Goal: Task Accomplishment & Management: Use online tool/utility

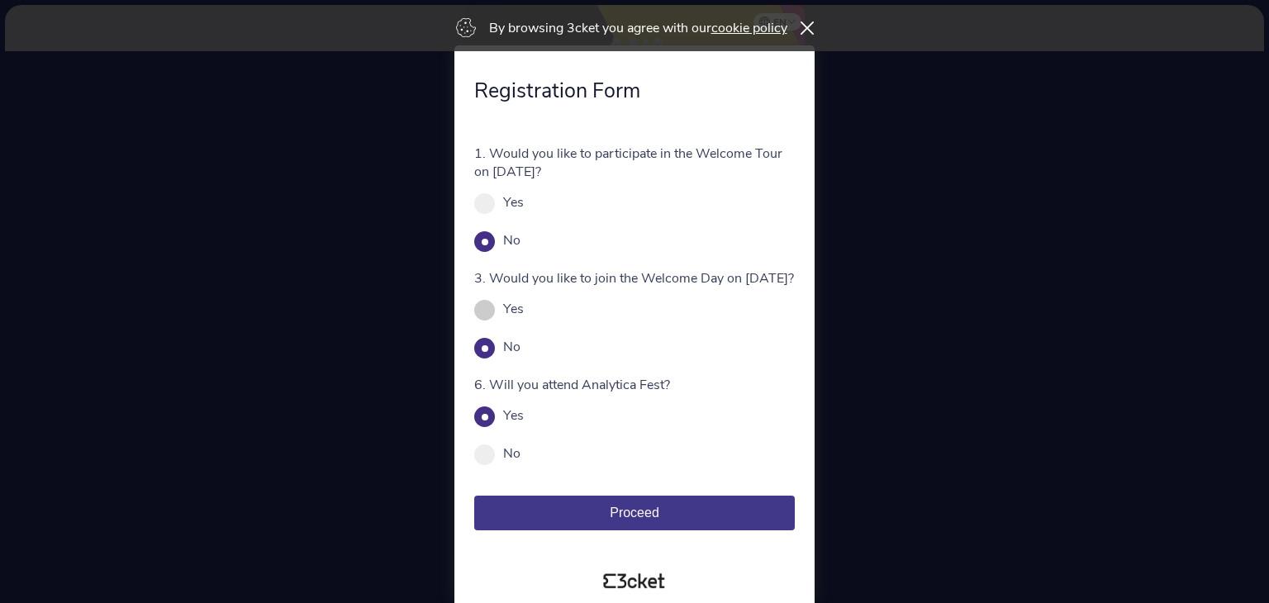
click at [479, 320] on span at bounding box center [484, 310] width 21 height 21
click at [524, 326] on input "Yes" at bounding box center [533, 317] width 18 height 18
radio input "true"
click at [492, 465] on span at bounding box center [484, 454] width 21 height 21
click at [520, 470] on input "No" at bounding box center [529, 462] width 18 height 18
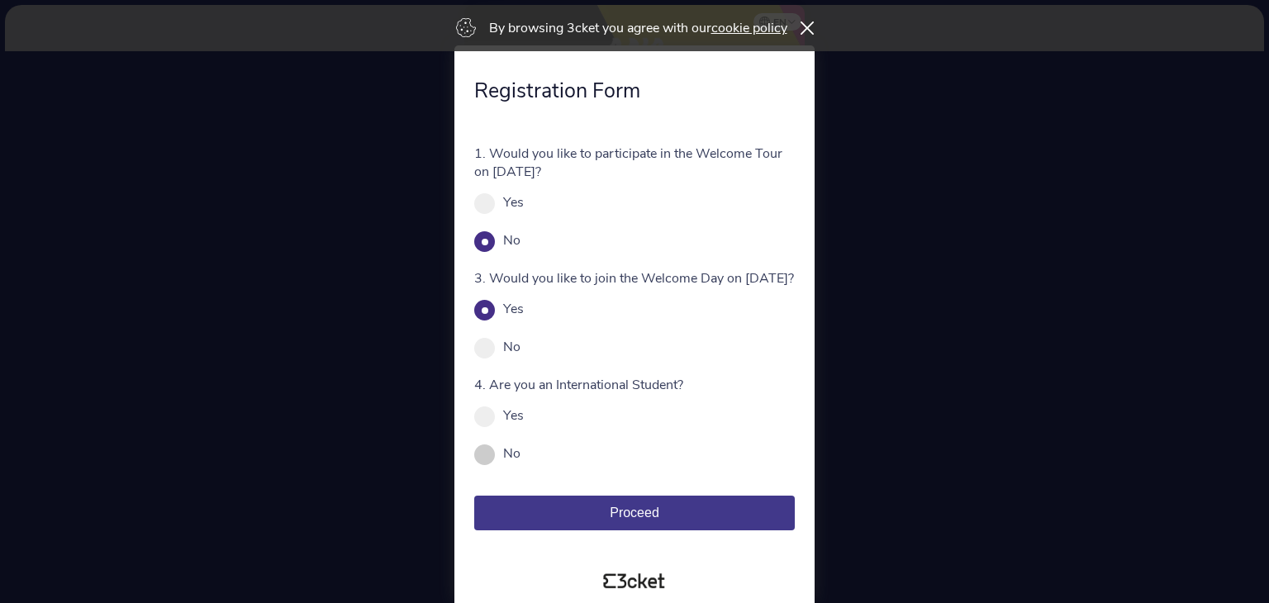
radio input "true"
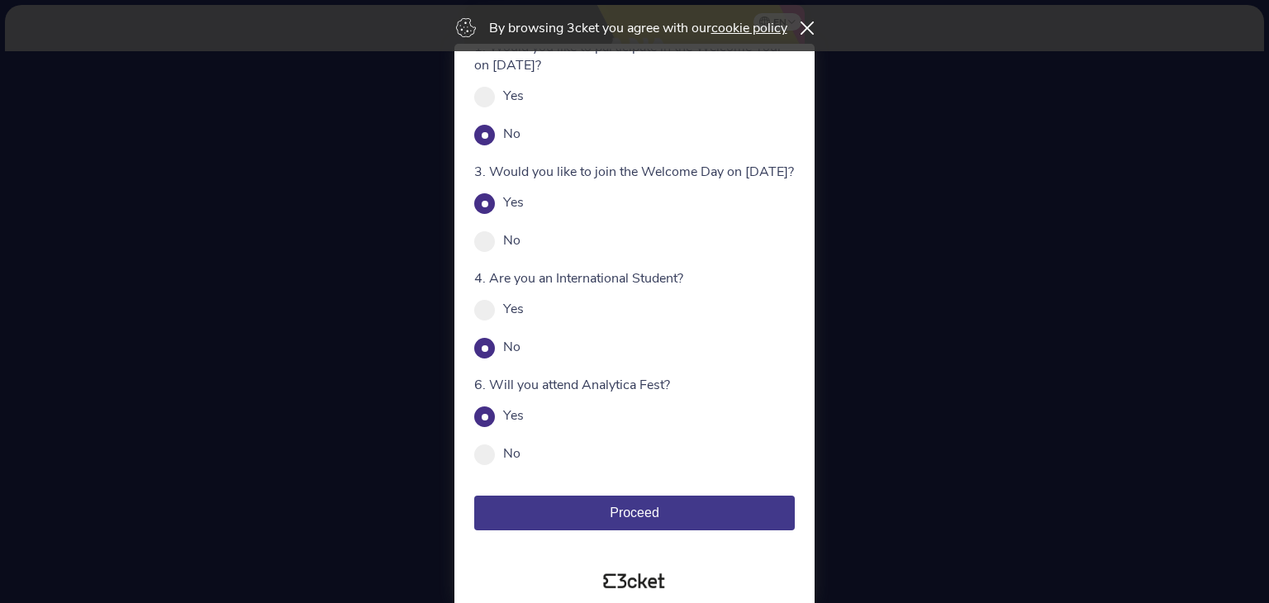
scroll to position [119, 0]
click at [571, 499] on button "Proceed" at bounding box center [634, 513] width 320 height 35
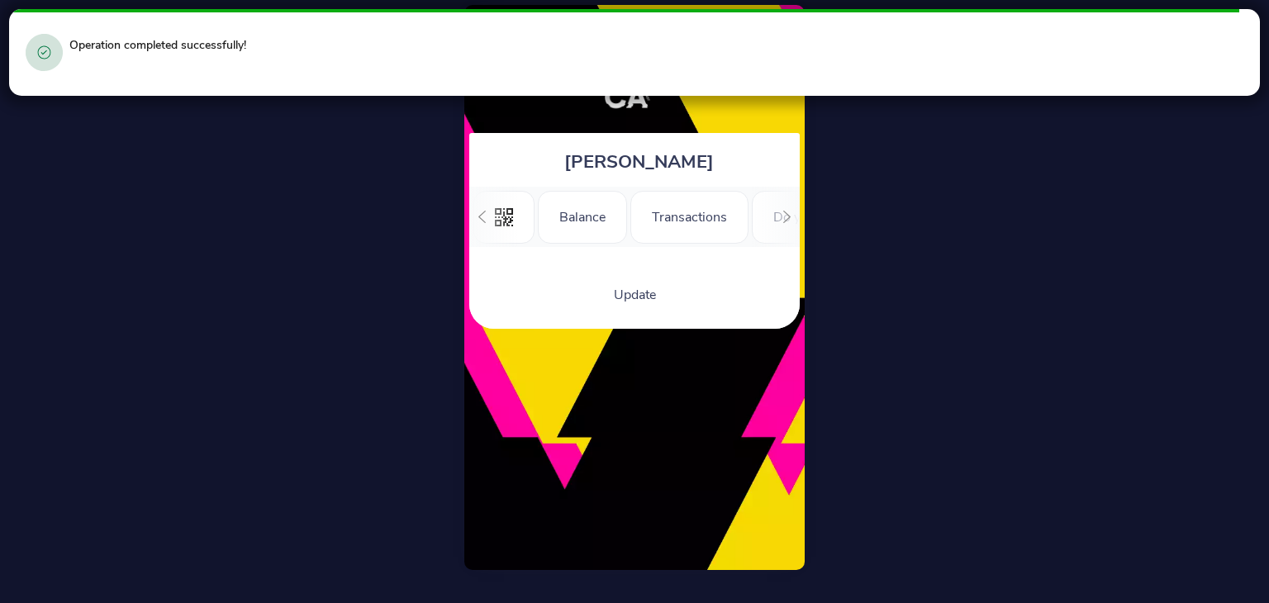
scroll to position [0, 202]
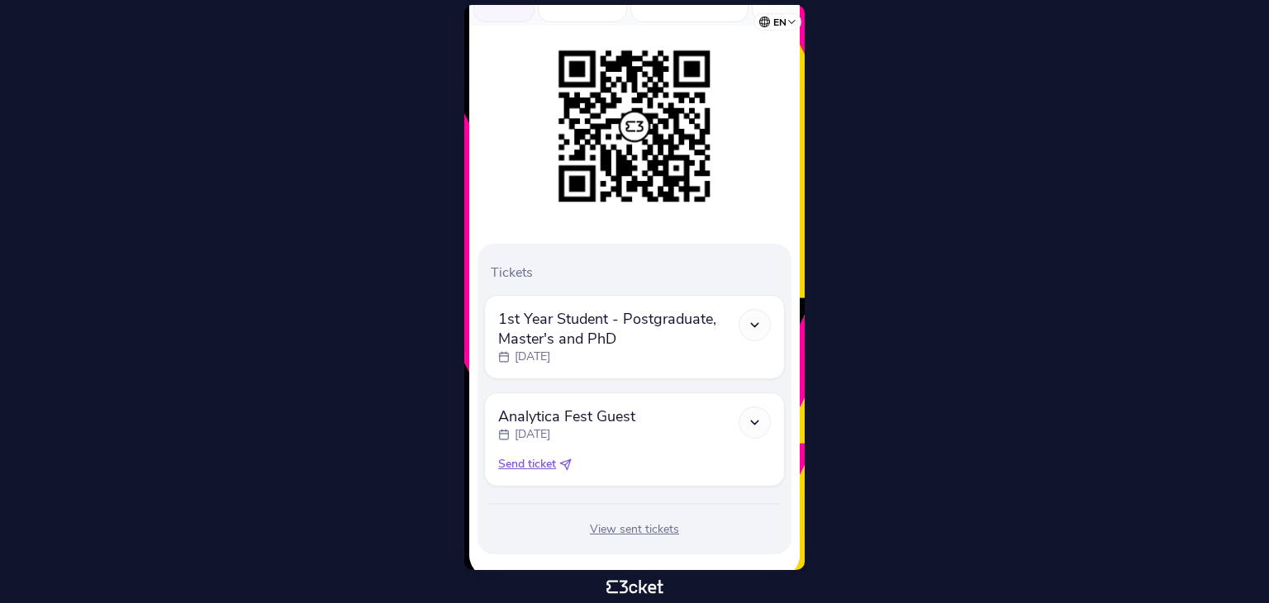
scroll to position [248, 0]
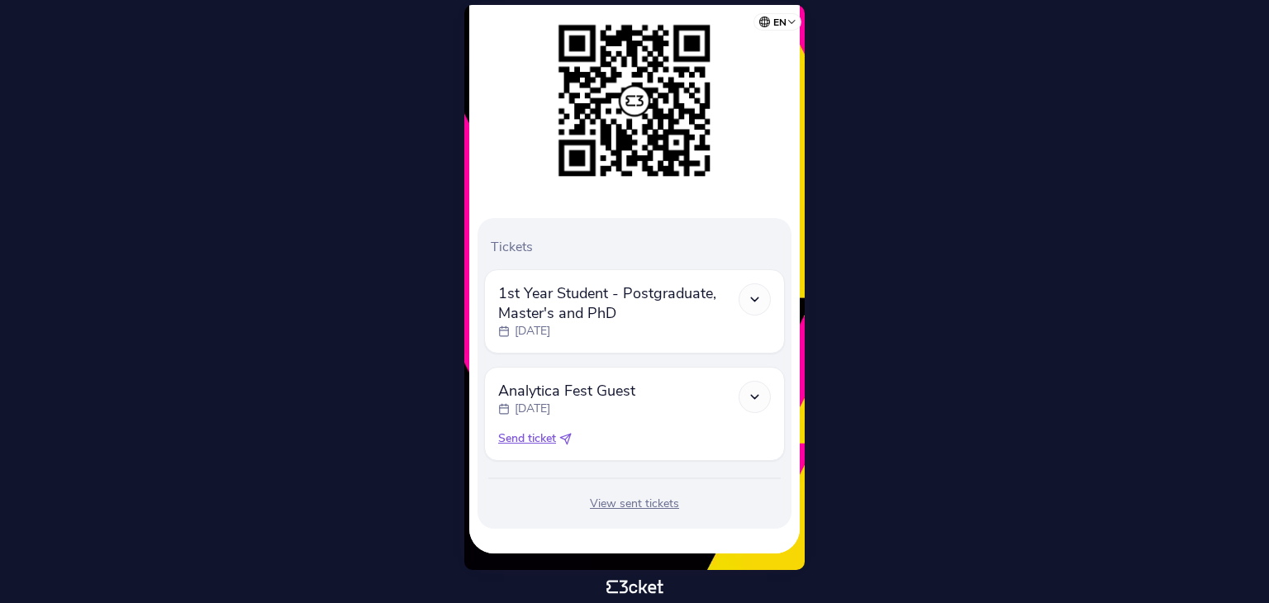
click at [532, 437] on span "Send ticket" at bounding box center [527, 438] width 58 height 17
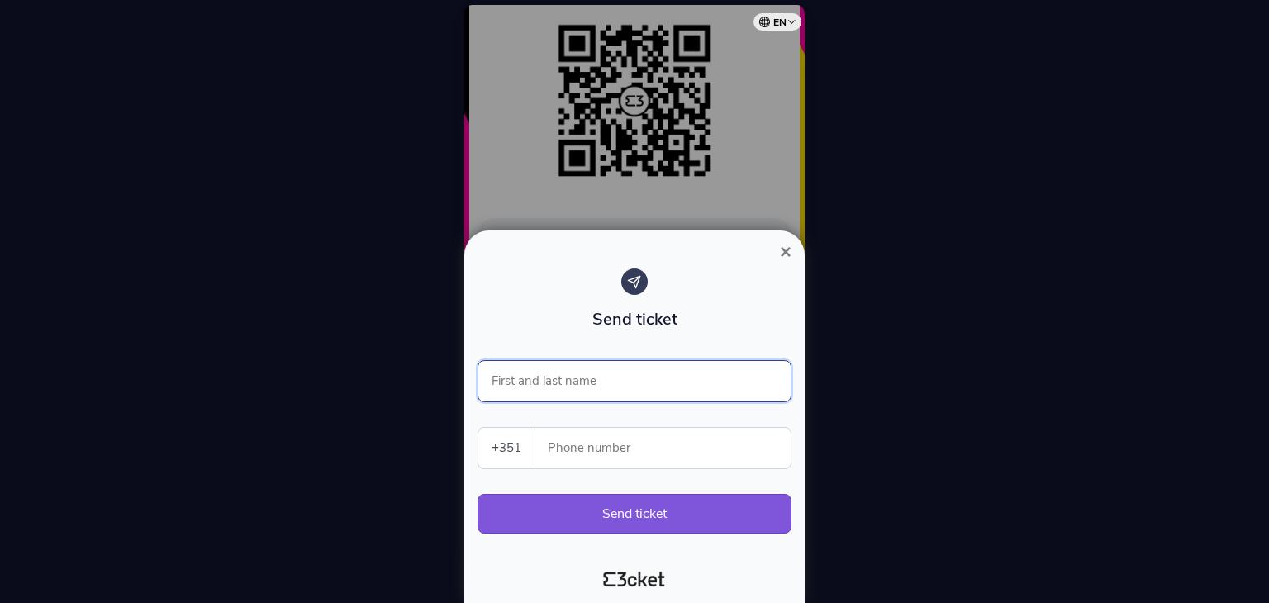
click at [562, 393] on input "First and last name" at bounding box center [634, 381] width 314 height 42
type input "Afonso Simões"
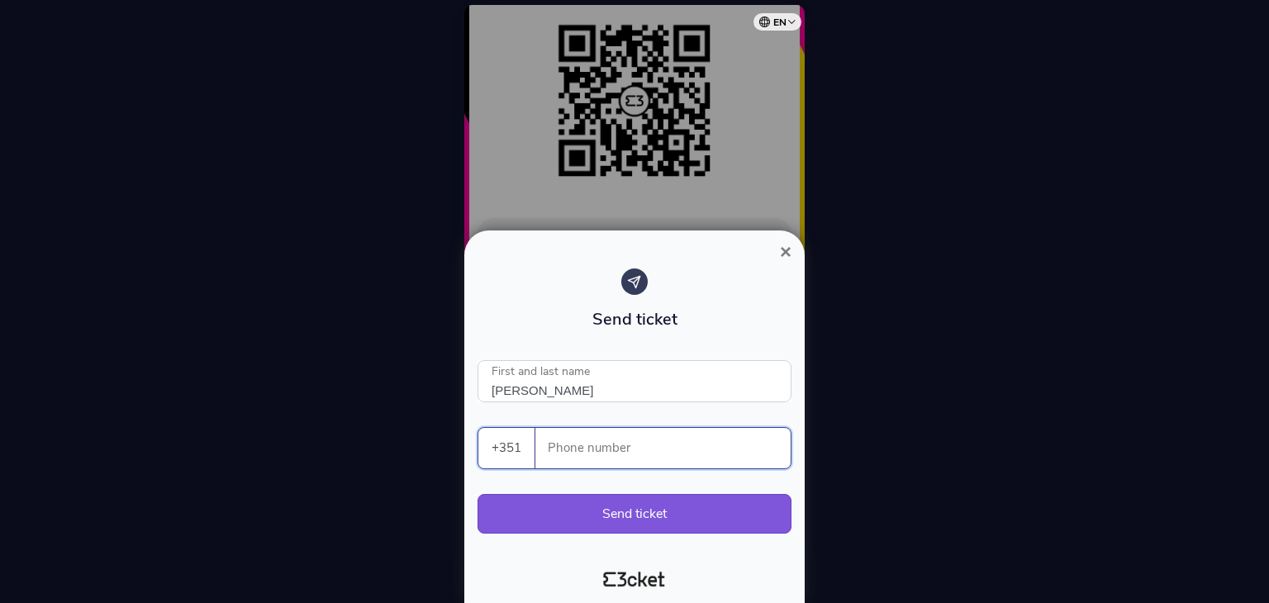
click at [590, 442] on input "Phone number" at bounding box center [669, 448] width 242 height 40
type input "939106375"
click at [599, 509] on button "Send ticket" at bounding box center [634, 514] width 314 height 40
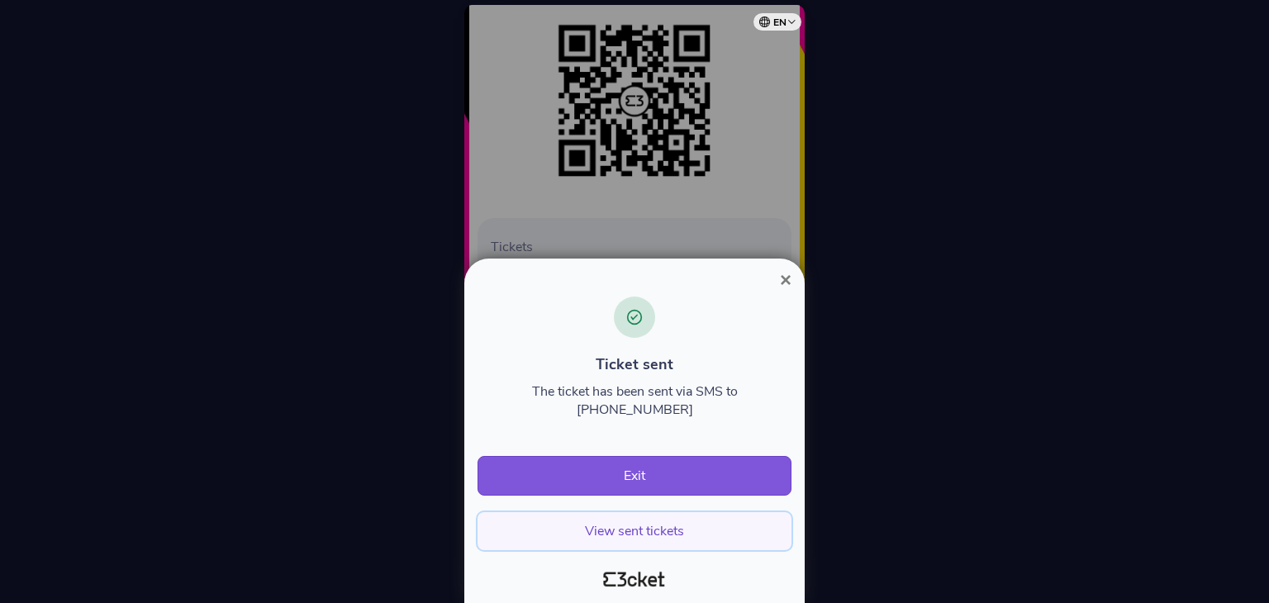
click at [618, 523] on button "View sent tickets" at bounding box center [634, 531] width 314 height 38
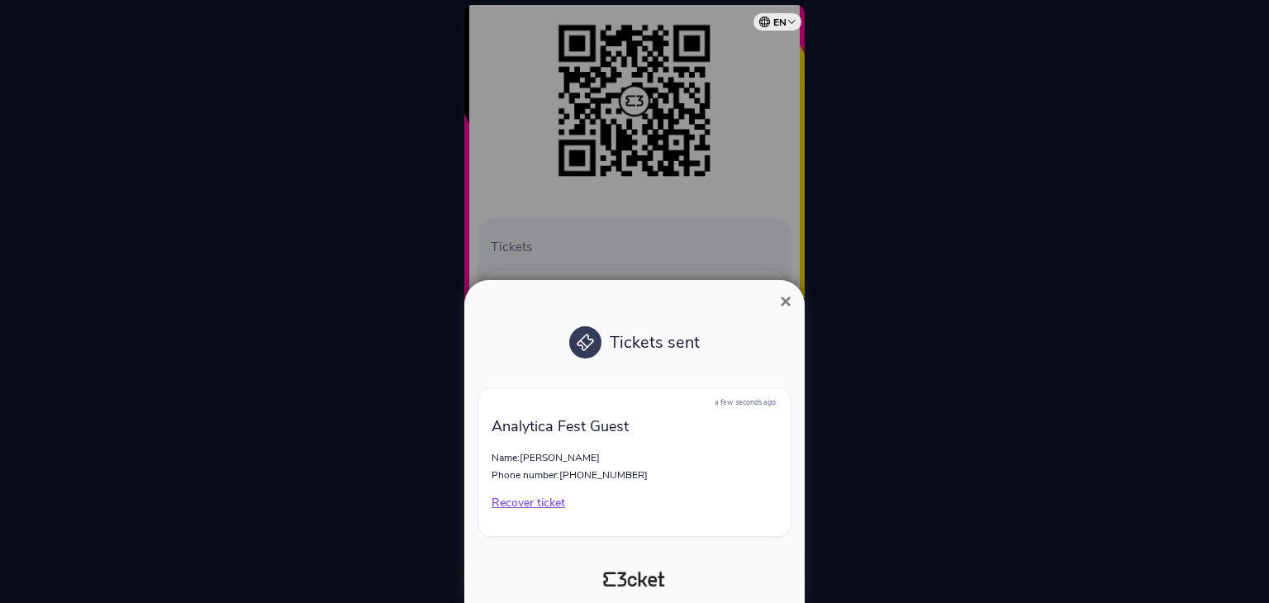
click at [780, 305] on span "×" at bounding box center [786, 301] width 12 height 22
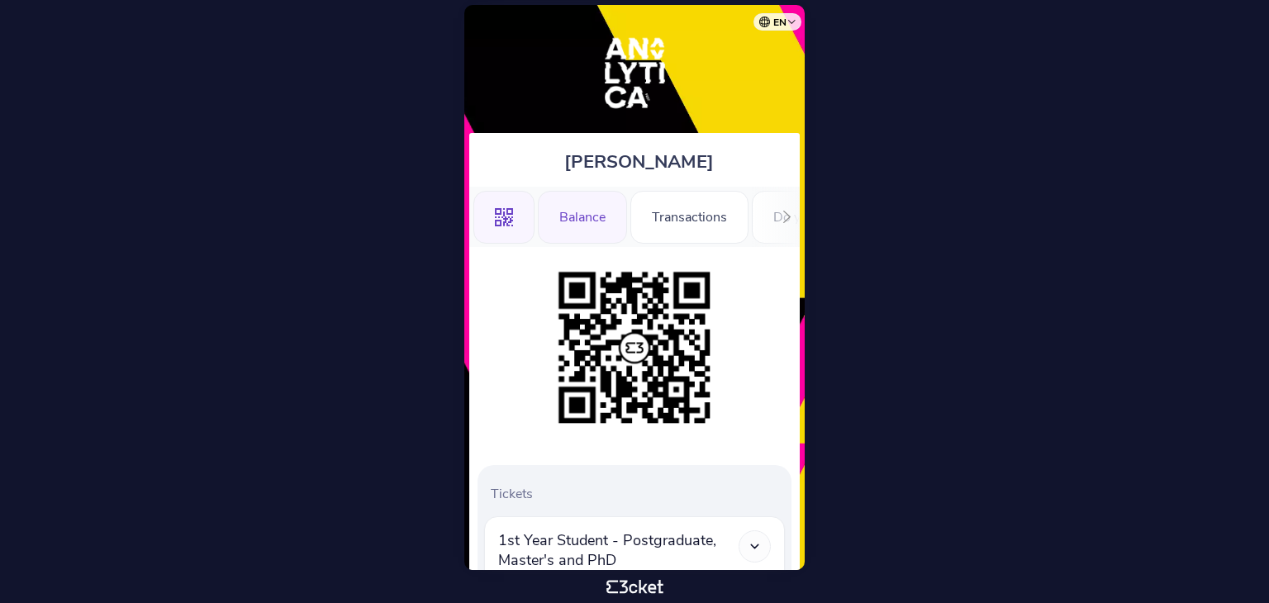
click at [572, 212] on div "Balance" at bounding box center [582, 217] width 89 height 53
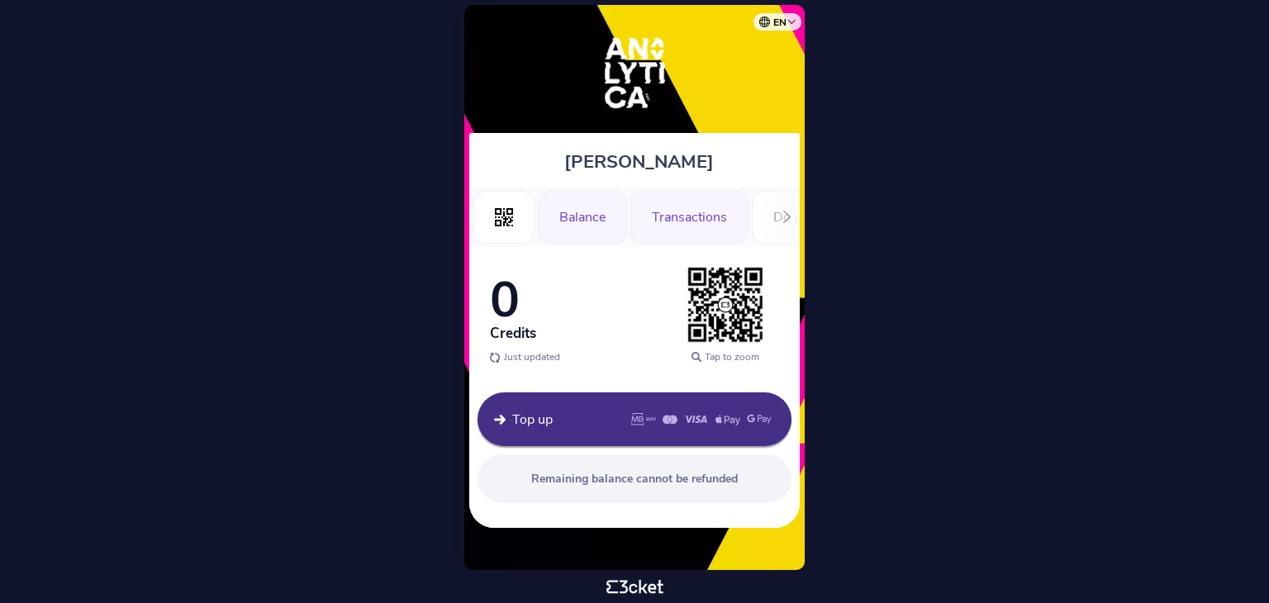
click at [701, 223] on div "Transactions" at bounding box center [689, 217] width 118 height 53
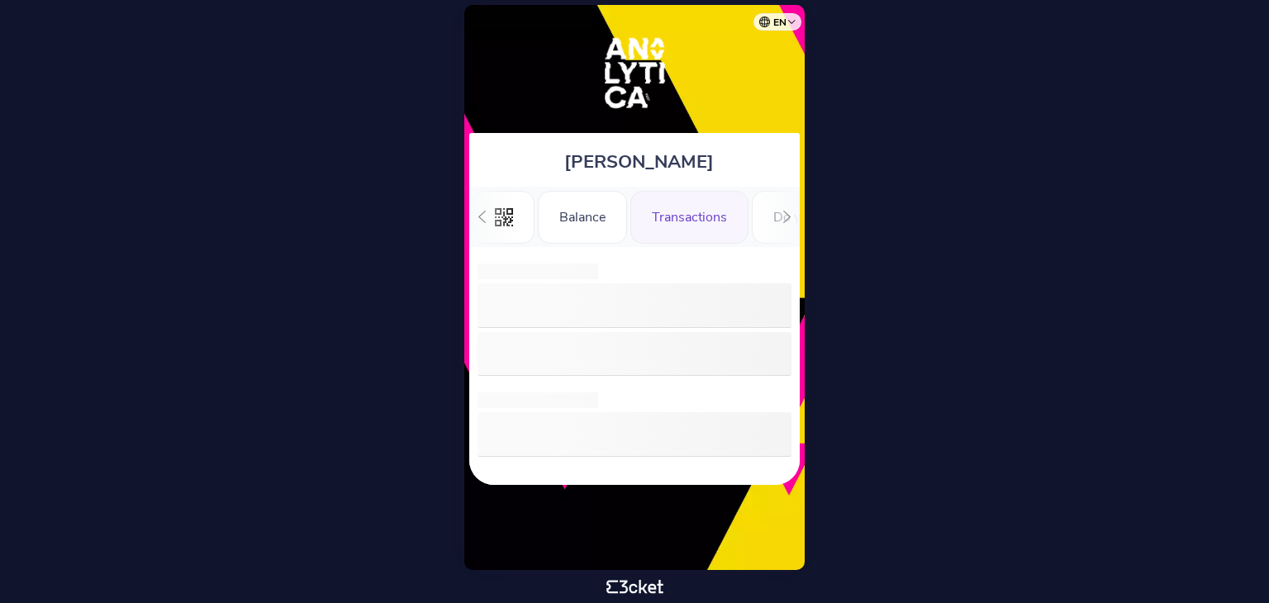
scroll to position [0, 55]
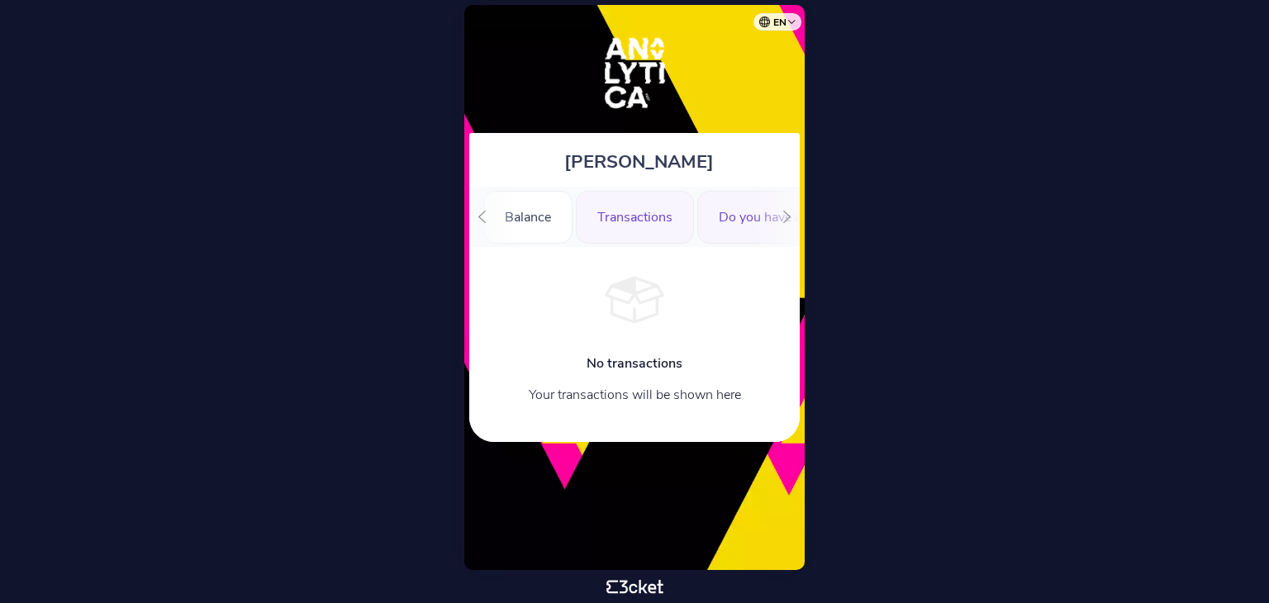
click at [734, 219] on div "Do you have a Guest?" at bounding box center [781, 217] width 169 height 53
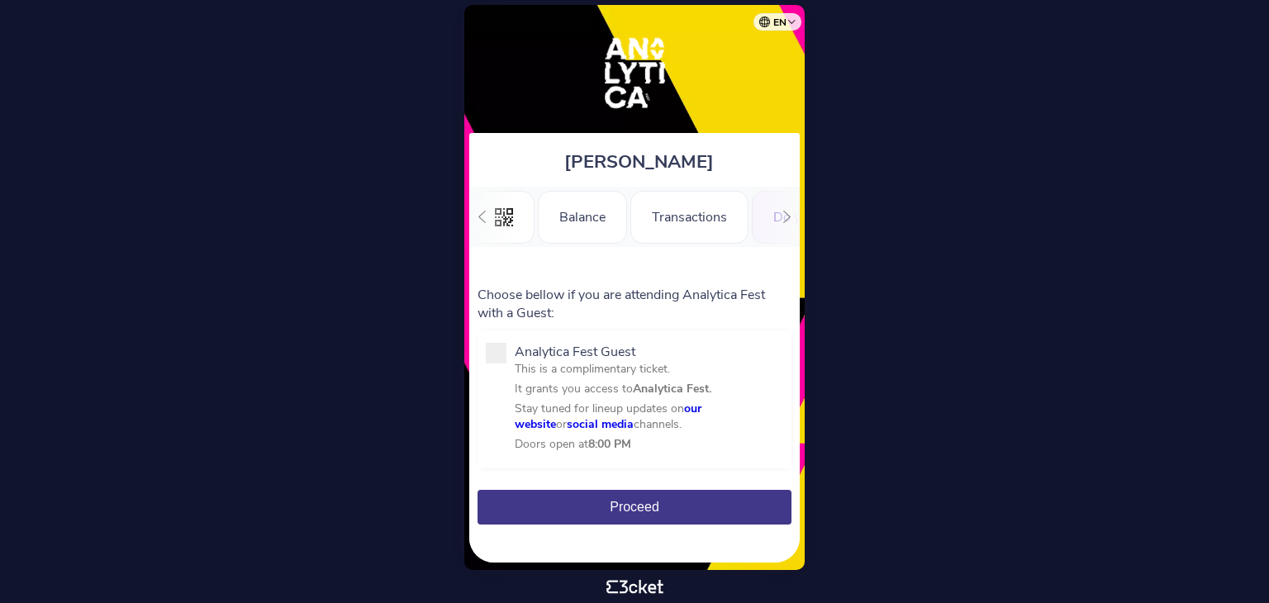
scroll to position [0, 202]
click at [724, 226] on div "Registration Form" at bounding box center [797, 217] width 149 height 53
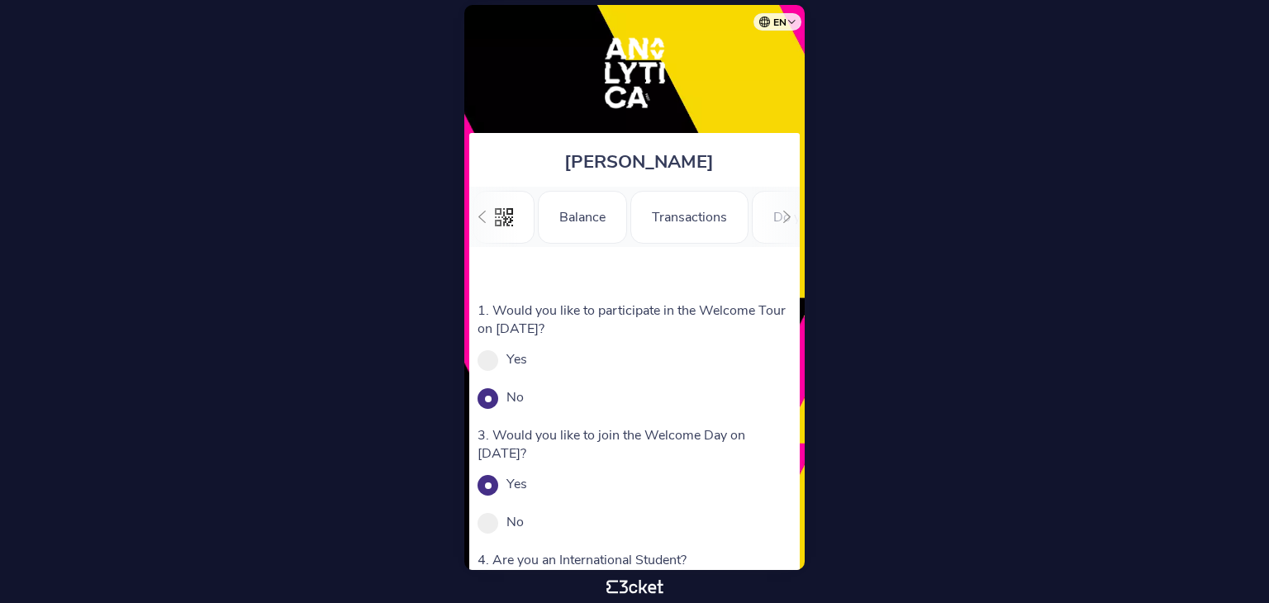
scroll to position [0, 202]
click at [478, 219] on icon at bounding box center [482, 217] width 12 height 12
click at [517, 219] on div ".st0{fill-rule:evenodd;clip-rule:evenodd;}" at bounding box center [503, 217] width 61 height 53
